Goal: Information Seeking & Learning: Find specific fact

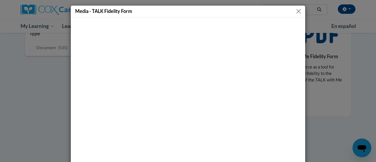
click at [295, 11] on button "Close" at bounding box center [298, 11] width 7 height 7
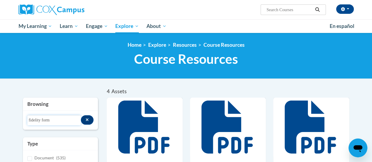
drag, startPoint x: 60, startPoint y: 120, endPoint x: 22, endPoint y: 117, distance: 38.1
click at [22, 117] on div "Browsing Search resources fidelity form Type Document (535)" at bounding box center [61, 136] width 84 height 76
click at [282, 10] on input "Search..." at bounding box center [288, 9] width 47 height 7
drag, startPoint x: 59, startPoint y: 120, endPoint x: 25, endPoint y: 121, distance: 34.4
click at [25, 121] on div "Search resources fidelity form" at bounding box center [60, 120] width 75 height 19
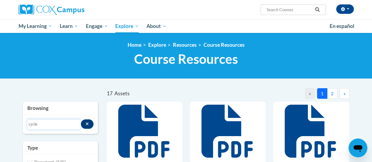
click at [29, 123] on input "cycle" at bounding box center [54, 124] width 54 height 10
click at [63, 125] on input "impact cycle" at bounding box center [54, 124] width 54 height 10
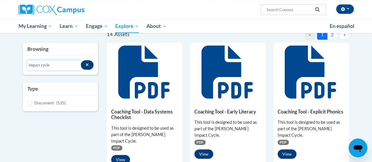
scroll to position [60, 0]
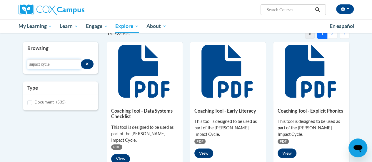
drag, startPoint x: 60, startPoint y: 63, endPoint x: 9, endPoint y: 63, distance: 50.5
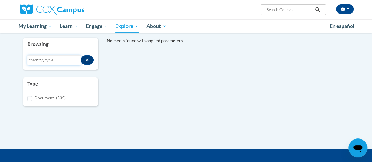
drag, startPoint x: 62, startPoint y: 59, endPoint x: 9, endPoint y: 52, distance: 53.1
click at [9, 52] on body "[PERSON_NAME] ([GEOGRAPHIC_DATA]/New_York UTC-04:00) My Profile Inbox Group Das…" at bounding box center [186, 96] width 372 height 312
type input "impact"
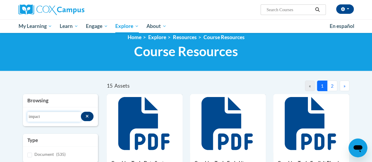
scroll to position [7, 0]
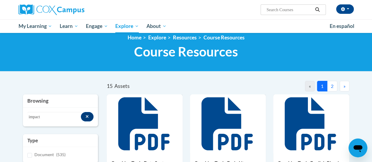
click at [330, 85] on button "2" at bounding box center [332, 86] width 10 height 11
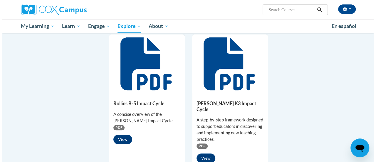
scroll to position [209, 0]
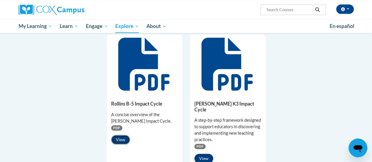
click at [121, 140] on button "View" at bounding box center [120, 139] width 19 height 9
